Goal: Check status: Check status

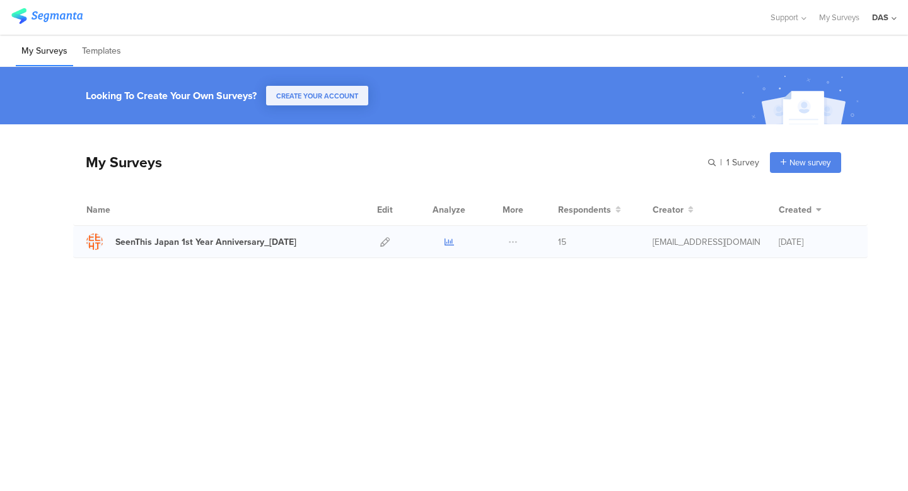
click at [448, 242] on icon at bounding box center [449, 241] width 9 height 9
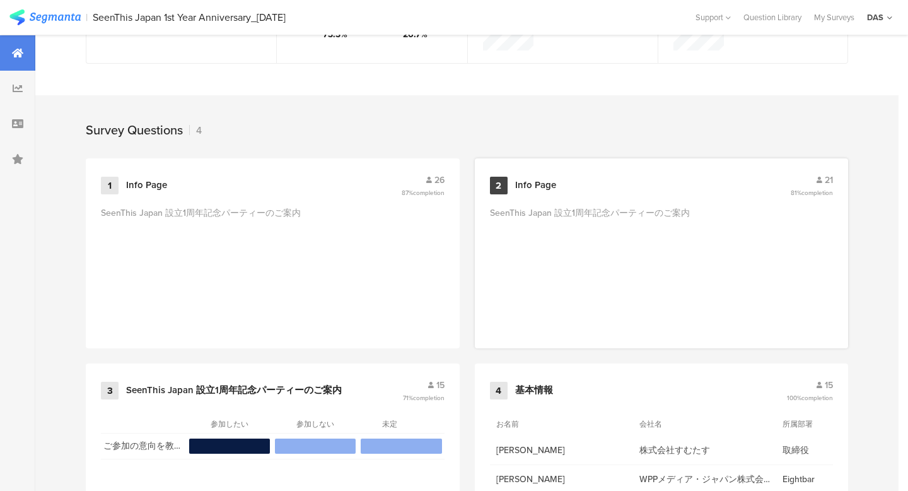
scroll to position [536, 0]
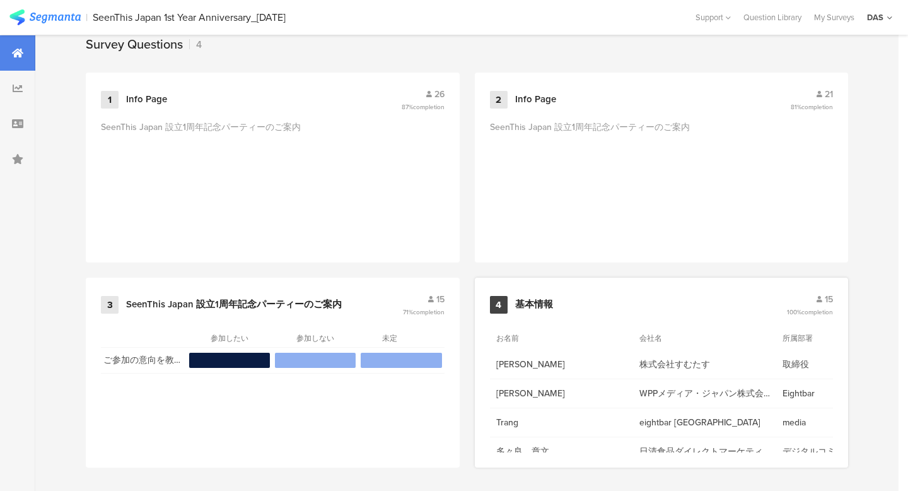
click at [668, 410] on div "eightbar Japan" at bounding box center [704, 422] width 143 height 26
click at [817, 296] on icon at bounding box center [820, 299] width 6 height 7
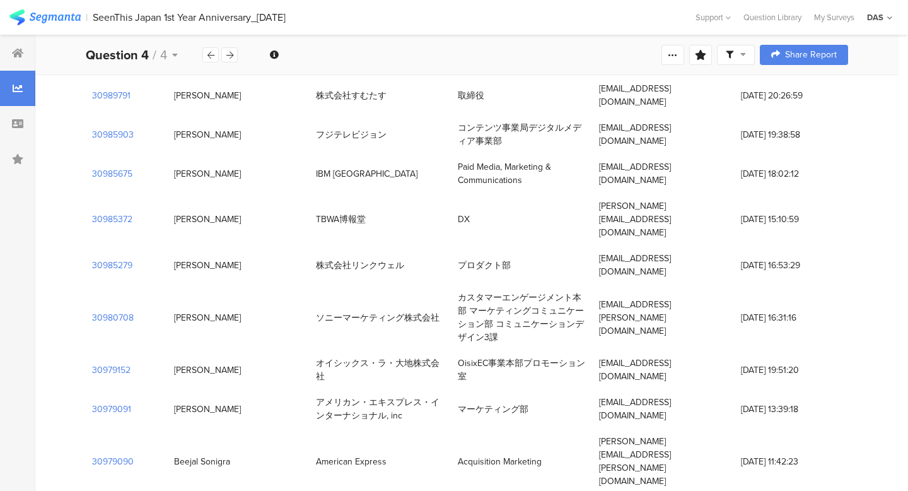
scroll to position [301, 0]
